Goal: Task Accomplishment & Management: Manage account settings

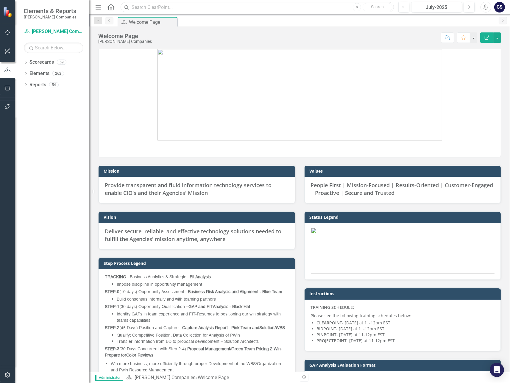
click at [170, 8] on input "text" at bounding box center [256, 7] width 273 height 10
type input "AD4125"
click at [153, 9] on input "AD4125" at bounding box center [256, 7] width 273 height 10
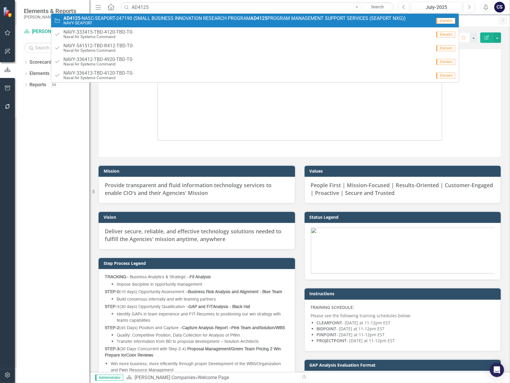
click at [149, 17] on span "AD4125 -NASC-SEAPORT-247190 (SMALL BUSINESS INNOVATION RESEARCH PROGRAM AD4125 …" at bounding box center [234, 18] width 342 height 5
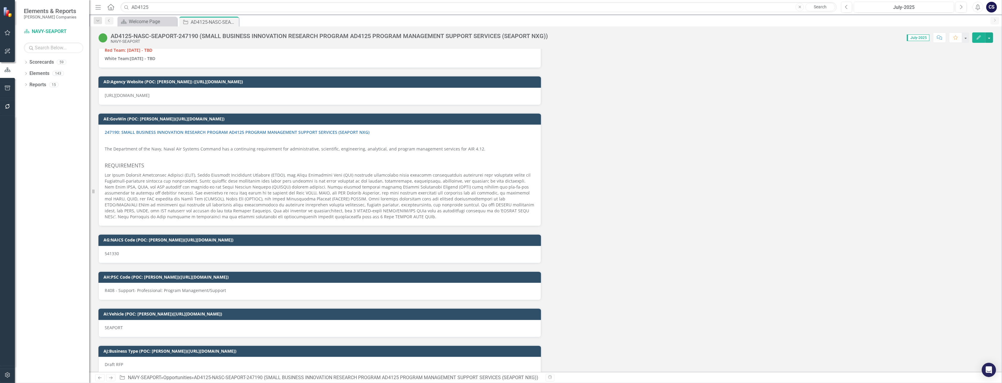
scroll to position [3442, 0]
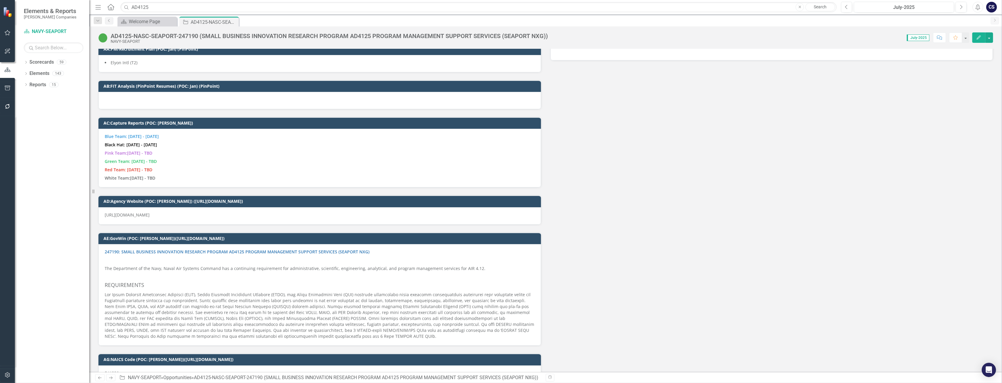
click at [370, 143] on span "Blue Team: [DATE] - [DATE] Black Hat: [DATE] - [DATE] Pink Team:[DATE] - TBD Gr…" at bounding box center [320, 158] width 430 height 48
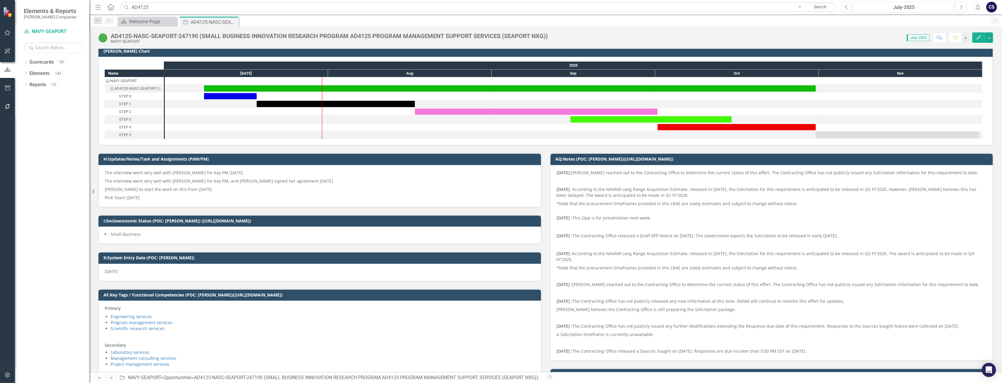
scroll to position [0, 0]
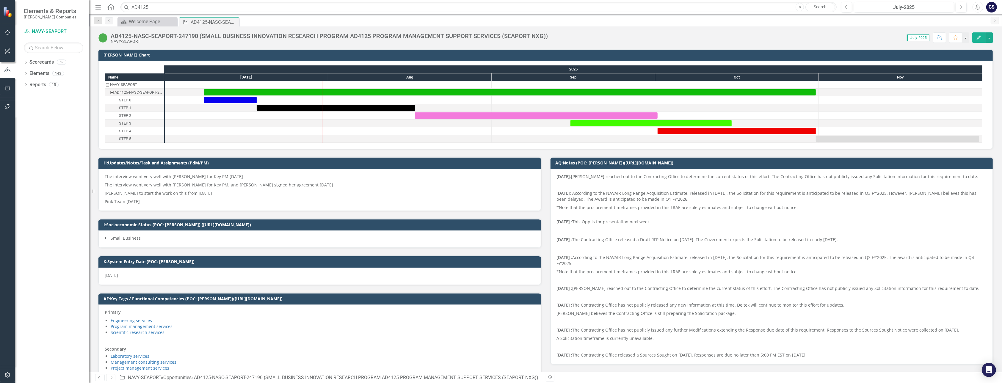
click at [370, 38] on span "July-2025" at bounding box center [918, 38] width 23 height 7
click at [370, 37] on span "July-2025" at bounding box center [918, 38] width 23 height 7
drag, startPoint x: 917, startPoint y: 37, endPoint x: 913, endPoint y: 38, distance: 3.9
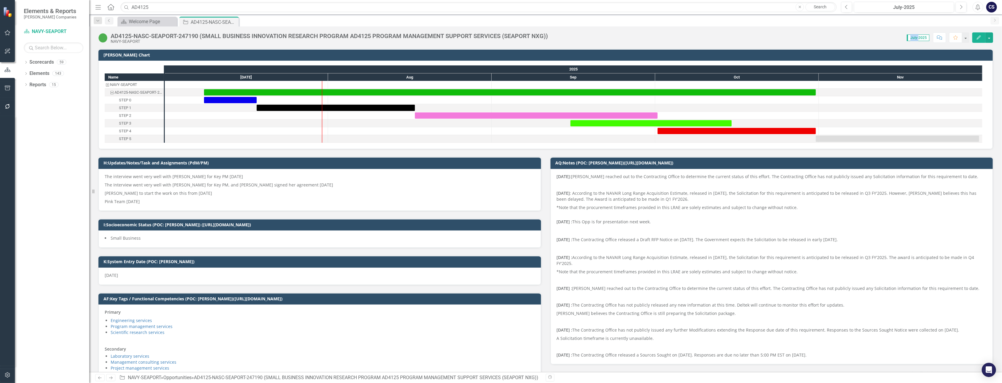
click at [370, 38] on span "July-2025" at bounding box center [918, 38] width 23 height 7
drag, startPoint x: 913, startPoint y: 38, endPoint x: 876, endPoint y: 34, distance: 38.0
click at [370, 34] on div "Score: 0.00 July-2025 Completed Comment Favorite Edit" at bounding box center [772, 37] width 442 height 10
click at [370, 38] on span "July-2025" at bounding box center [918, 38] width 23 height 7
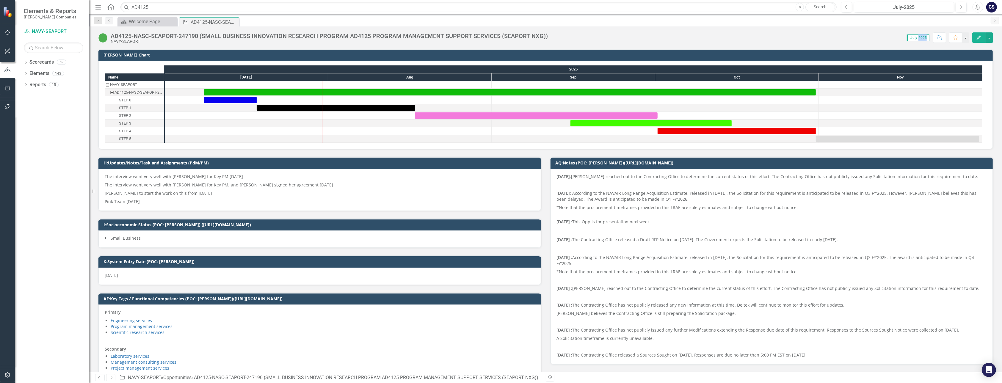
click at [370, 38] on span "July-2025" at bounding box center [918, 38] width 23 height 7
drag, startPoint x: 923, startPoint y: 38, endPoint x: 893, endPoint y: 43, distance: 30.5
click at [370, 43] on div "AD4125-NASC-SEAPORT-247190 (SMALL BUSINESS INNOVATION RESEARCH PROGRAM AD4125 P…" at bounding box center [545, 35] width 913 height 18
click at [370, 37] on span "July-2025" at bounding box center [918, 38] width 23 height 7
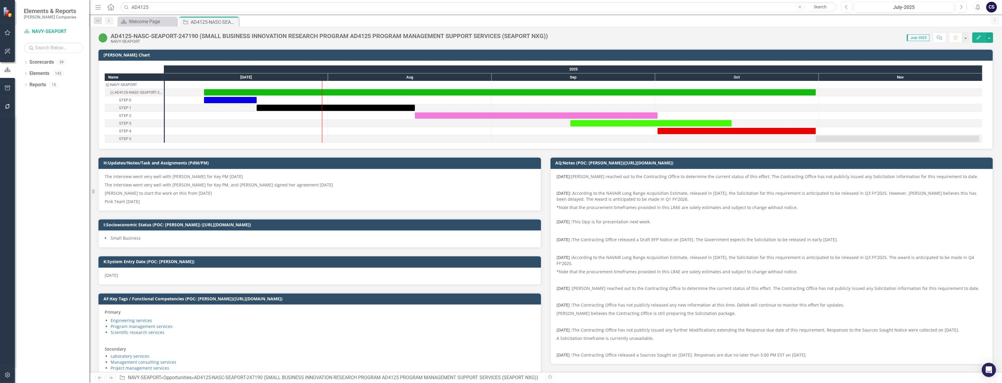
click at [370, 38] on div "Score: 0.00 July-2025 Completed Comment Favorite Edit" at bounding box center [772, 37] width 442 height 10
click at [370, 36] on button "button" at bounding box center [966, 37] width 8 height 10
click at [370, 37] on div "Score: 0.00 July-2025 Completed Comment Favorite Edit" at bounding box center [772, 37] width 442 height 10
click at [370, 37] on span "July-2025" at bounding box center [918, 38] width 23 height 7
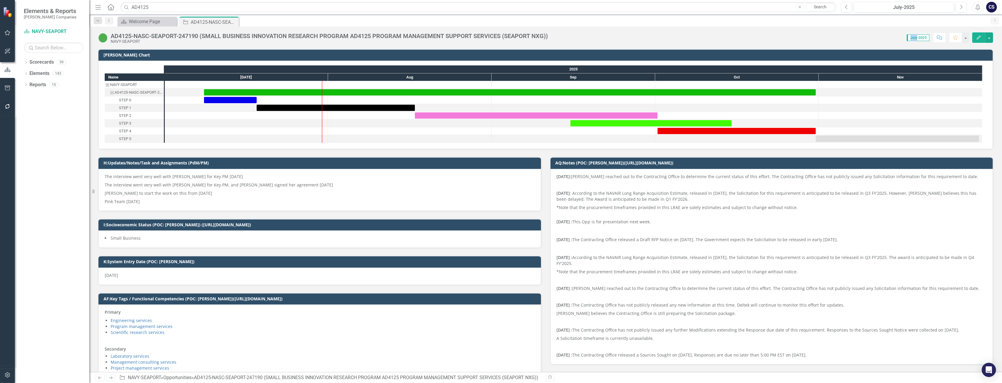
drag, startPoint x: 916, startPoint y: 37, endPoint x: 871, endPoint y: 36, distance: 45.0
click at [370, 36] on div "Score: 0.00 July-2025 Completed Comment Favorite Edit" at bounding box center [772, 37] width 442 height 10
click at [370, 35] on div "Score: 0.00 July-2025 Completed Comment Favorite Edit" at bounding box center [772, 37] width 442 height 10
drag, startPoint x: 917, startPoint y: 37, endPoint x: 895, endPoint y: 39, distance: 22.7
click at [370, 39] on div "Score: 0.00 July-2025 Completed Comment Favorite Edit" at bounding box center [772, 37] width 442 height 10
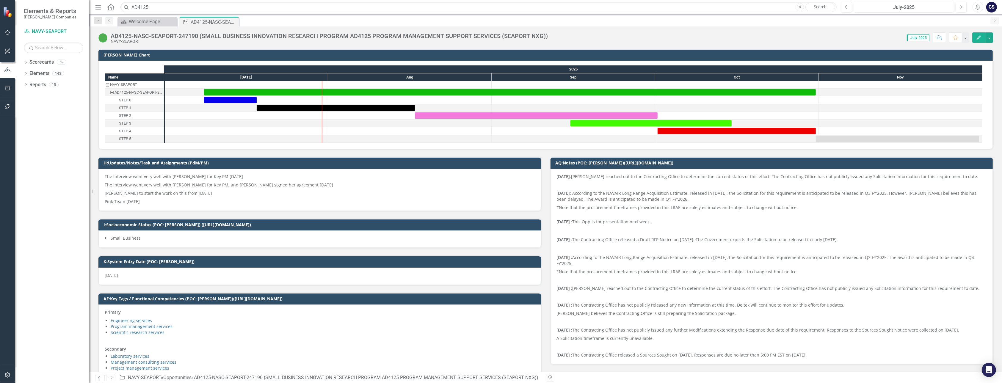
click at [370, 36] on span "July-2025" at bounding box center [918, 38] width 23 height 7
drag, startPoint x: 916, startPoint y: 36, endPoint x: 908, endPoint y: 33, distance: 8.4
click at [370, 33] on div "Score: 0.00 July-2025 Completed Comment Favorite Edit" at bounding box center [772, 37] width 442 height 10
click at [370, 7] on icon "Next" at bounding box center [961, 6] width 3 height 5
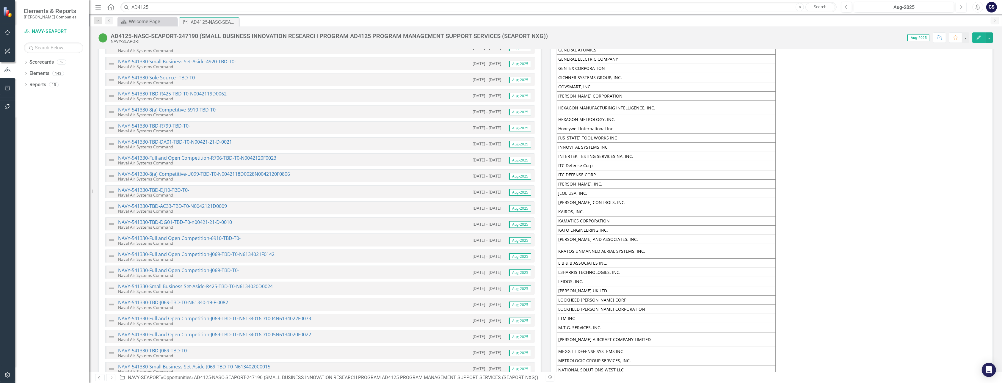
scroll to position [1577, 0]
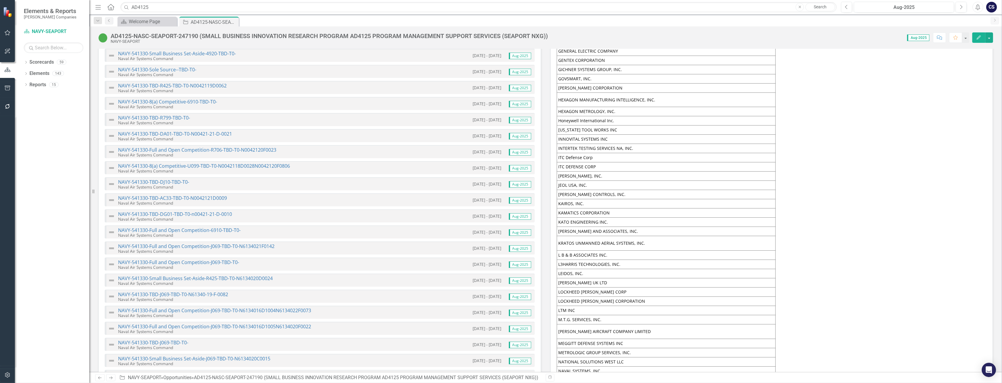
click at [370, 199] on td "KAIROS, INC." at bounding box center [666, 203] width 219 height 9
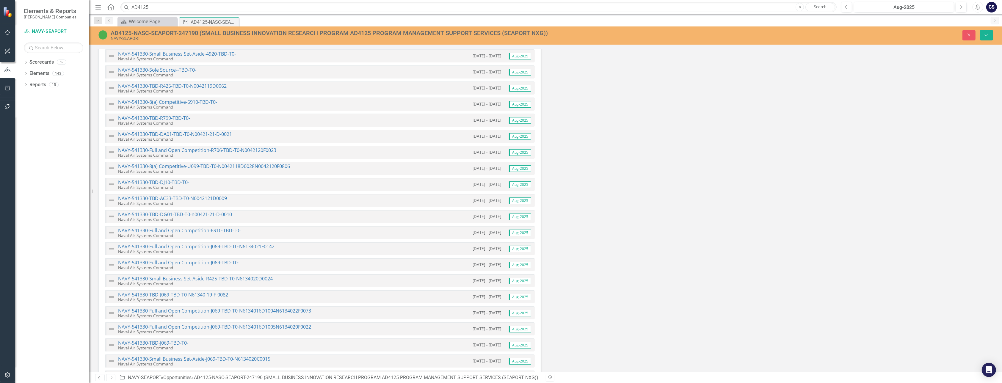
type textarea "<table style="height: 792.383px;" border="0" width="441" cellspacing="0" cellpa…"
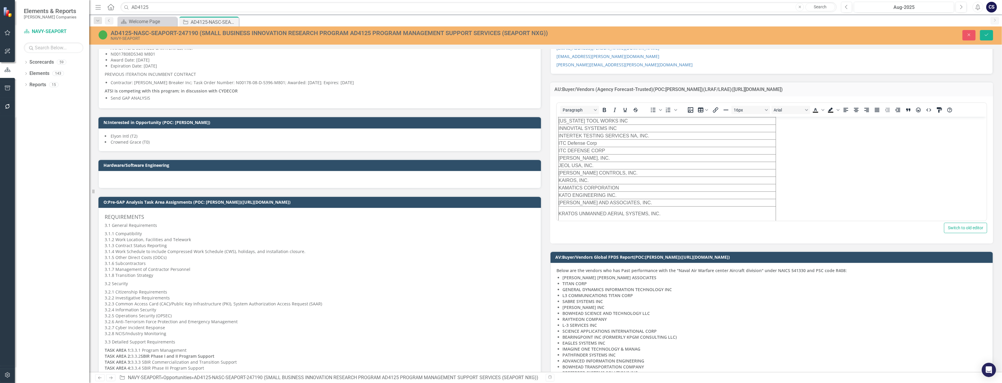
scroll to position [1012, 0]
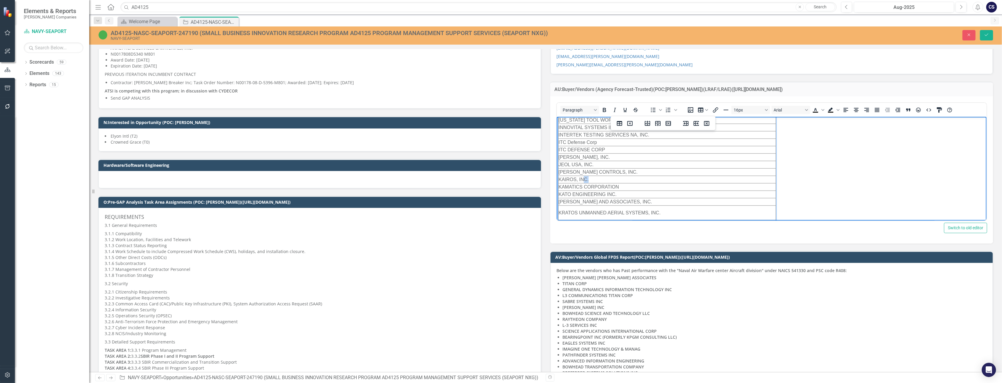
drag, startPoint x: 590, startPoint y: 175, endPoint x: 583, endPoint y: 176, distance: 7.4
click at [370, 176] on td "KAIROS, INC." at bounding box center [666, 179] width 217 height 7
drag, startPoint x: 595, startPoint y: 178, endPoint x: 558, endPoint y: 175, distance: 36.7
click at [370, 176] on td "KAIROS, INC." at bounding box center [666, 179] width 217 height 7
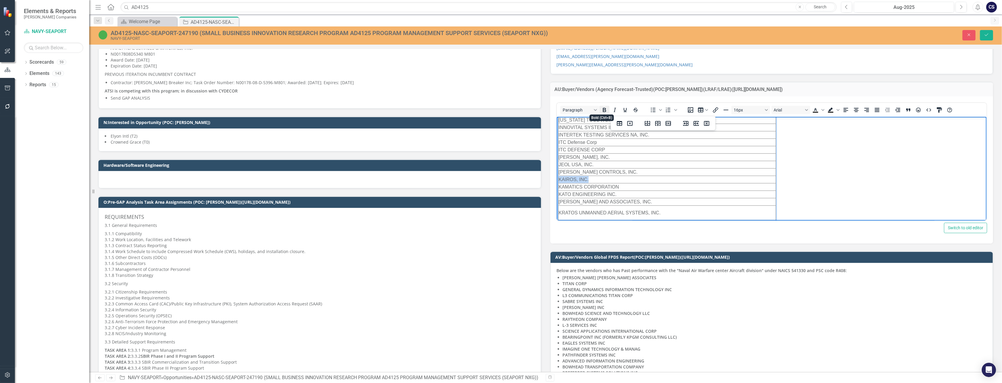
click at [370, 107] on icon "Bold" at bounding box center [604, 110] width 7 height 7
click at [370, 109] on icon "Background color Black" at bounding box center [838, 110] width 3 height 3
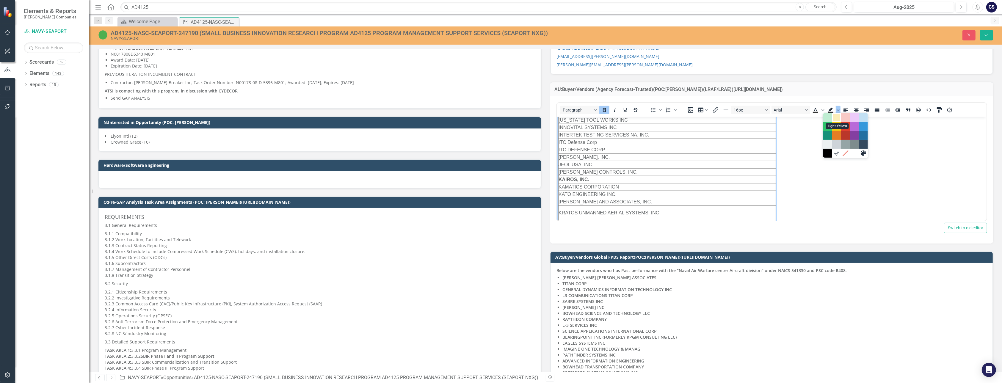
click at [370, 118] on div "Light Yellow" at bounding box center [836, 117] width 7 height 7
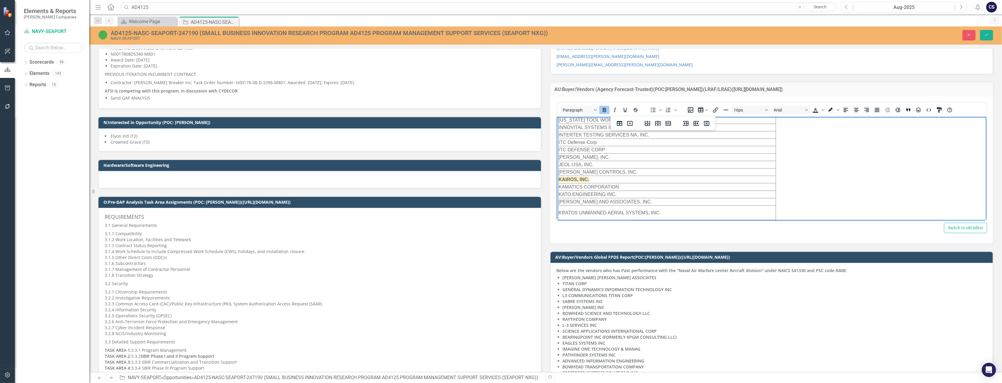
click at [370, 230] on div "Switch to old editor" at bounding box center [771, 228] width 431 height 10
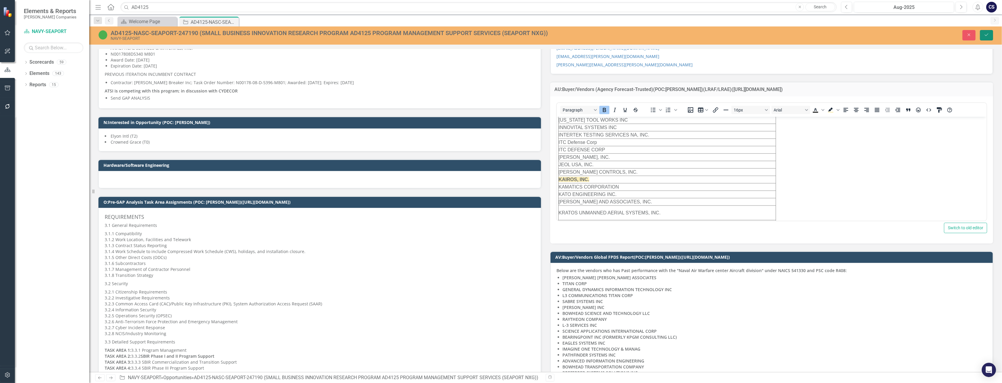
click at [370, 32] on button "Save" at bounding box center [986, 35] width 13 height 10
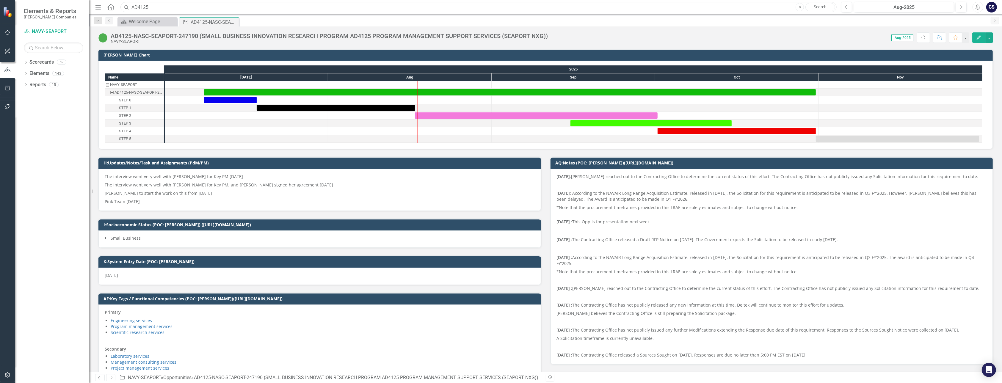
click at [125, 2] on input "AD4125" at bounding box center [478, 7] width 716 height 10
